Goal: Task Accomplishment & Management: Manage account settings

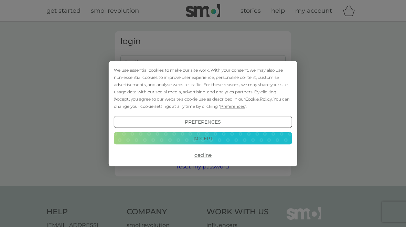
click at [211, 139] on button "Accept" at bounding box center [203, 138] width 178 height 12
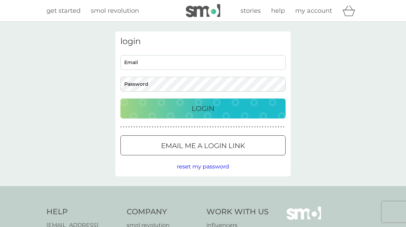
click at [143, 57] on input "Email" at bounding box center [202, 62] width 165 height 15
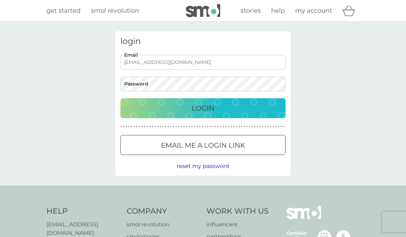
type input "cillagilbert@outlook.com"
click at [216, 105] on div "Login" at bounding box center [202, 108] width 151 height 11
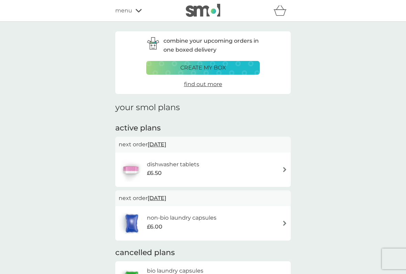
click at [140, 9] on icon at bounding box center [139, 11] width 6 height 4
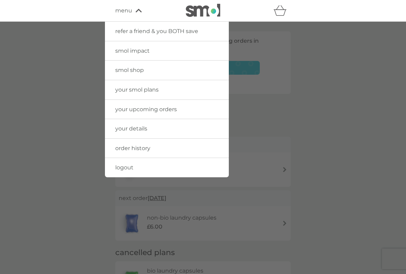
click at [152, 88] on span "your smol plans" at bounding box center [136, 89] width 43 height 7
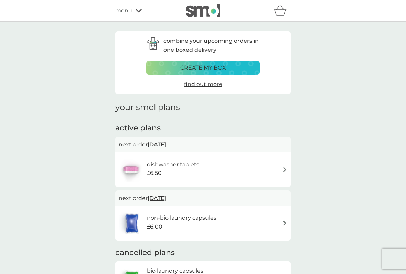
click at [284, 163] on div "dishwasher tablets £6.50" at bounding box center [203, 170] width 169 height 24
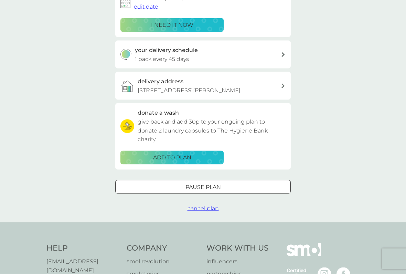
scroll to position [136, 0]
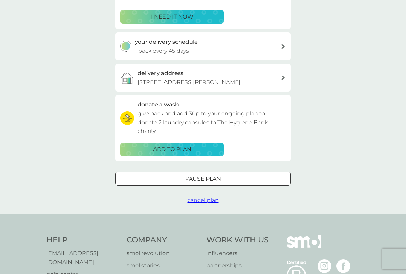
click at [201, 198] on span "cancel plan" at bounding box center [203, 200] width 31 height 7
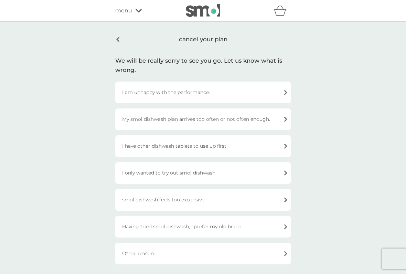
click at [285, 226] on div "Other reason." at bounding box center [203, 254] width 176 height 22
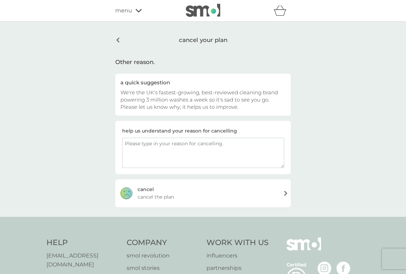
click at [134, 146] on textarea at bounding box center [203, 153] width 162 height 30
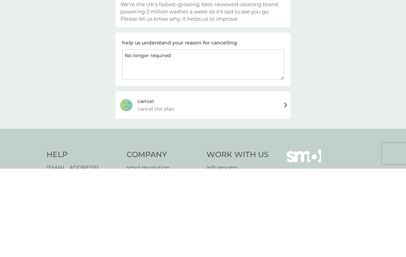
type textarea "No longer required"
click at [287, 179] on div "[PERSON_NAME] the plan" at bounding box center [203, 193] width 176 height 28
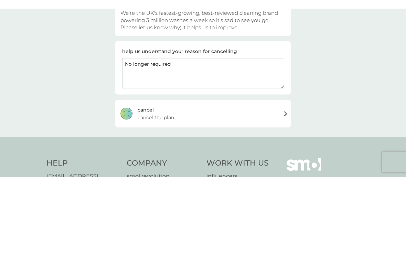
scroll to position [88, 0]
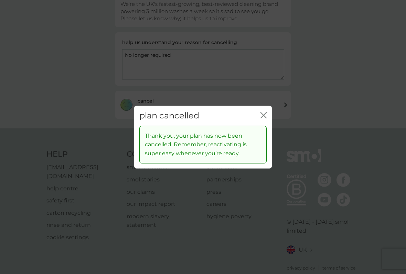
click at [262, 115] on icon "close" at bounding box center [264, 115] width 6 height 6
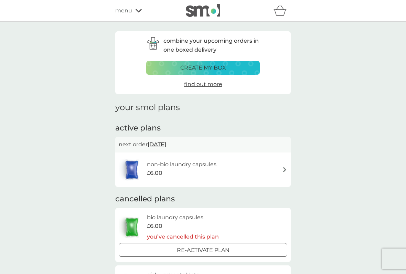
click at [287, 159] on div "non-bio laundry capsules £6.00" at bounding box center [203, 170] width 169 height 24
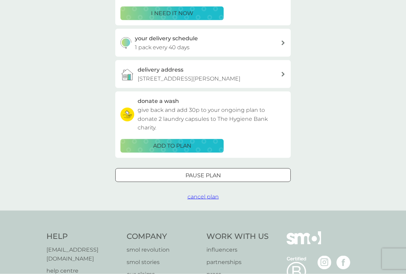
scroll to position [140, 0]
click at [200, 197] on span "cancel plan" at bounding box center [203, 196] width 31 height 7
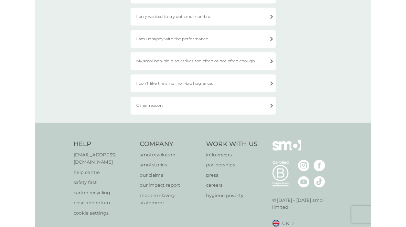
scroll to position [224, 0]
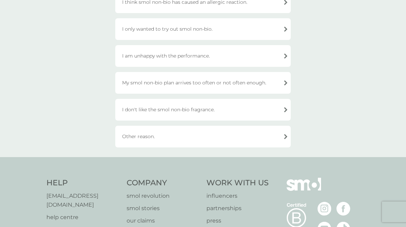
click at [285, 135] on div "Other reason." at bounding box center [203, 137] width 176 height 22
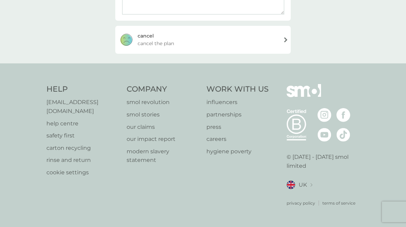
scroll to position [144, 0]
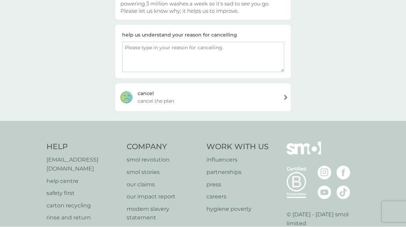
click at [129, 50] on textarea at bounding box center [203, 57] width 162 height 30
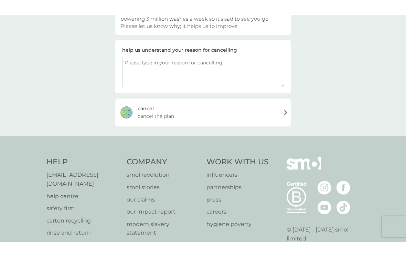
scroll to position [96, 0]
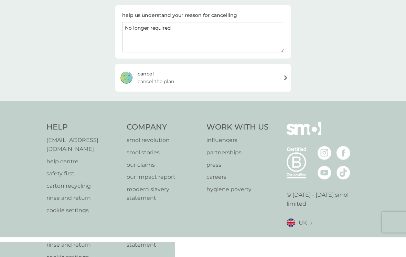
type textarea "No longer required"
click at [284, 83] on div "[PERSON_NAME] the plan" at bounding box center [203, 97] width 176 height 28
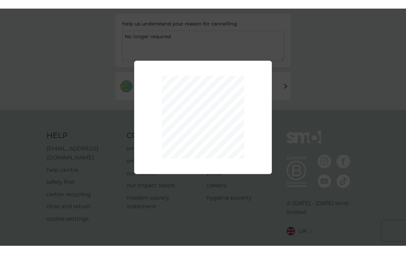
scroll to position [97, 0]
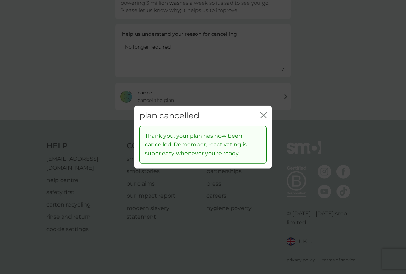
click at [263, 115] on icon "close" at bounding box center [262, 116] width 3 height 6
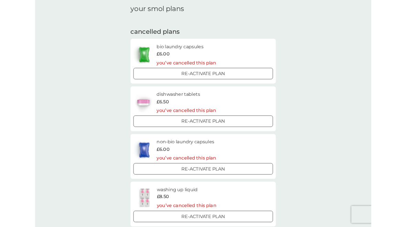
scroll to position [116, 0]
